Goal: Transaction & Acquisition: Purchase product/service

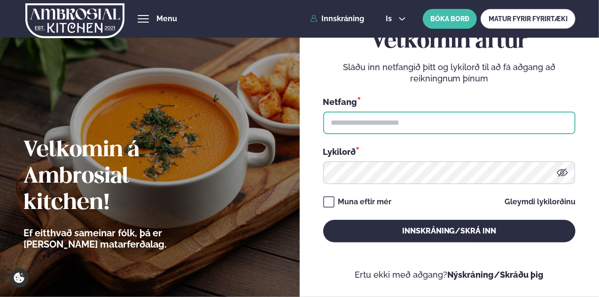
type input "**********"
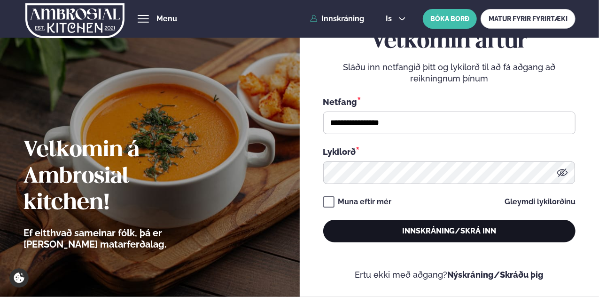
click at [342, 238] on button "Innskráning/Skrá inn" at bounding box center [449, 230] width 252 height 23
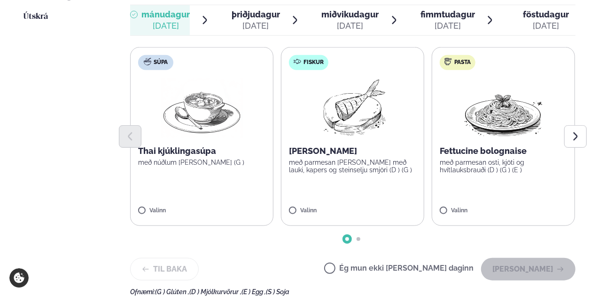
scroll to position [282, 0]
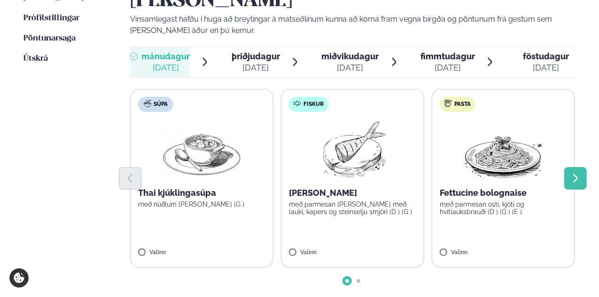
click at [577, 173] on icon "Next slide" at bounding box center [576, 178] width 10 height 10
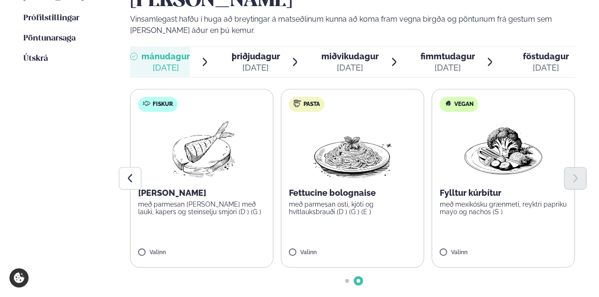
click at [325, 218] on label "Pasta Fettucine bolognaise með parmesan osti, kjöti og hvítlauksbrauði (D ) (G …" at bounding box center [352, 178] width 143 height 179
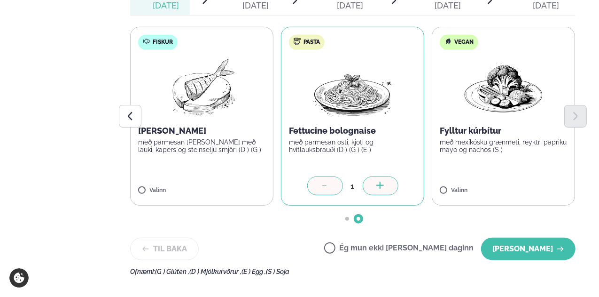
scroll to position [376, 0]
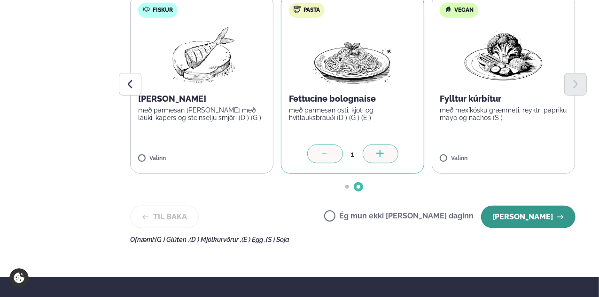
click at [512, 205] on button "[PERSON_NAME]" at bounding box center [528, 216] width 94 height 23
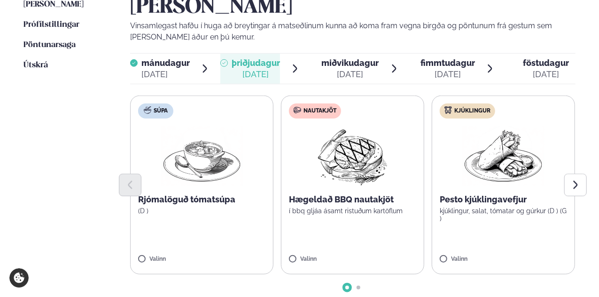
scroll to position [235, 0]
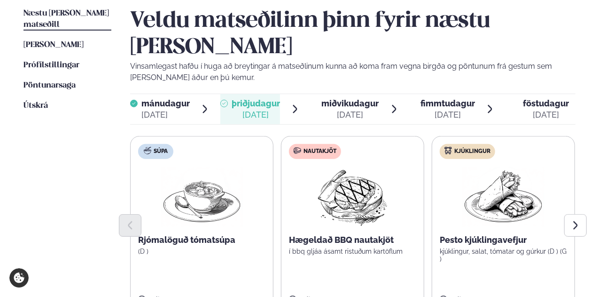
click at [352, 62] on div "Veldu matseðilinn þinn fyrir næstu [PERSON_NAME] Vinsamlegast hafðu í huga að b…" at bounding box center [353, 196] width 446 height 376
click at [352, 109] on div "[DATE]" at bounding box center [349, 114] width 57 height 11
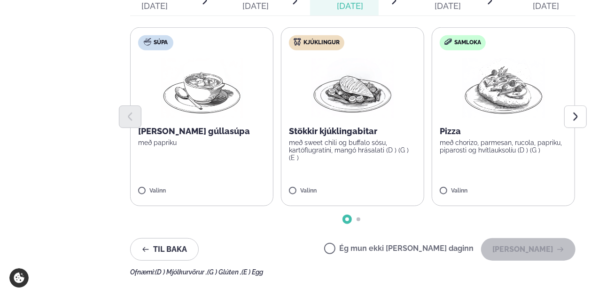
scroll to position [329, 0]
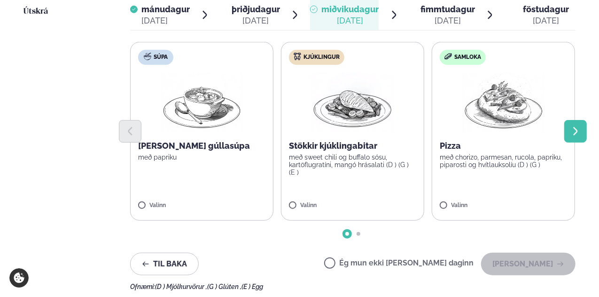
click at [572, 126] on icon "Next slide" at bounding box center [576, 131] width 10 height 10
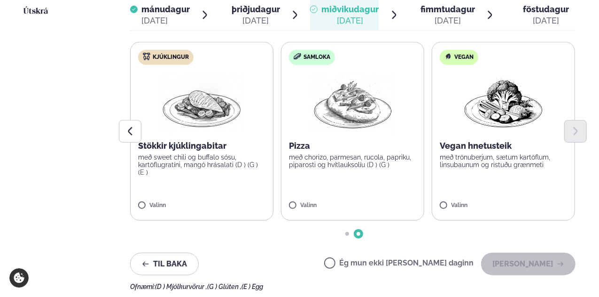
click at [455, 155] on label "Vegan Vegan hnetusteik með trönuberjum, sætum kartöflum, linsubaunum og ristuðu…" at bounding box center [503, 131] width 143 height 179
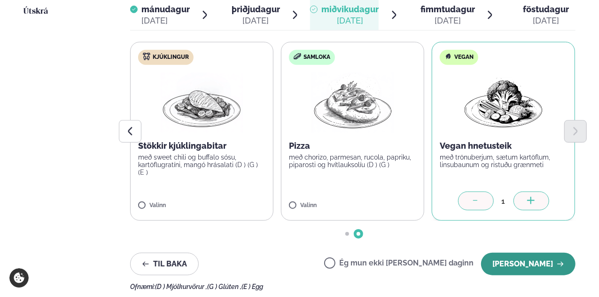
click at [499, 252] on button "[PERSON_NAME]" at bounding box center [528, 263] width 94 height 23
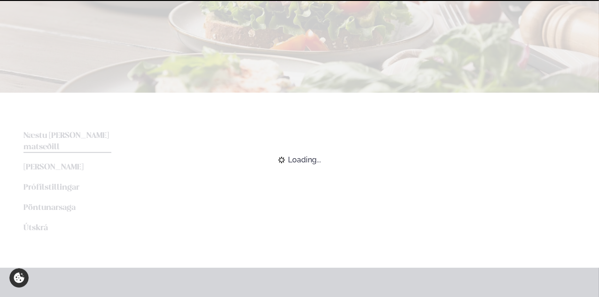
scroll to position [67, 0]
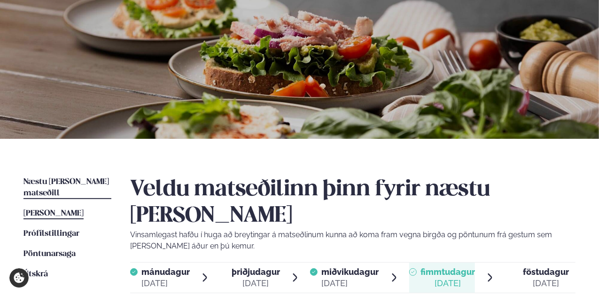
click at [50, 209] on span "[PERSON_NAME]" at bounding box center [53, 213] width 60 height 8
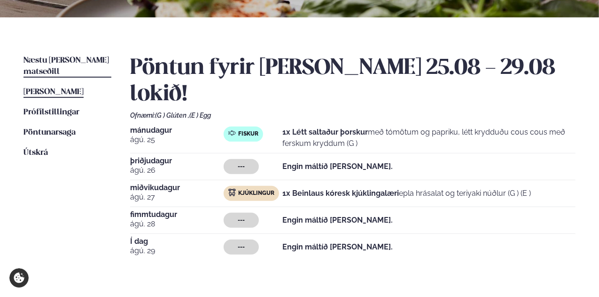
click at [40, 63] on span "Næstu [PERSON_NAME] matseðill" at bounding box center [66, 65] width 86 height 19
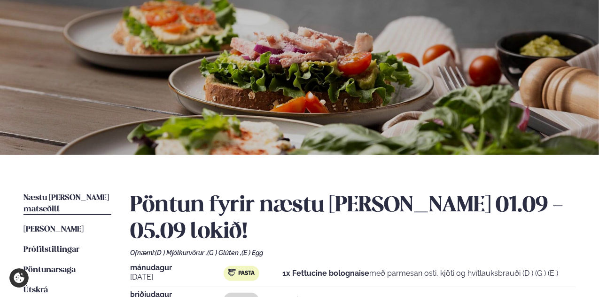
scroll to position [47, 0]
